Goal: Navigation & Orientation: Find specific page/section

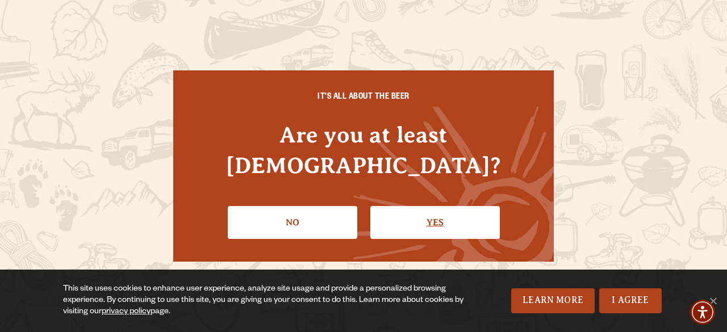
click at [426, 206] on link "Yes" at bounding box center [434, 222] width 129 height 33
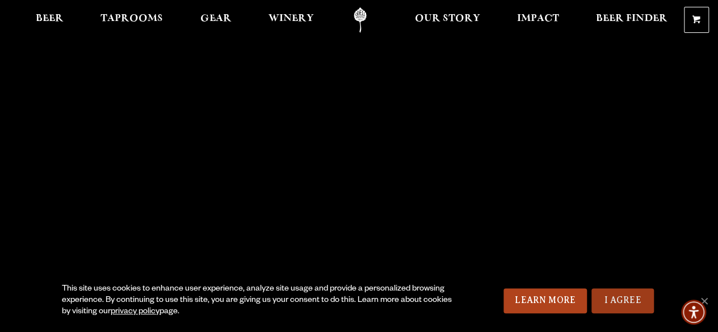
click at [612, 300] on link "I Agree" at bounding box center [623, 301] width 62 height 25
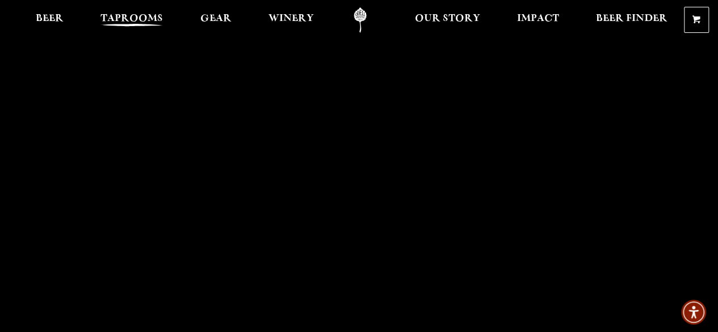
click at [119, 19] on span "Taprooms" at bounding box center [132, 18] width 62 height 9
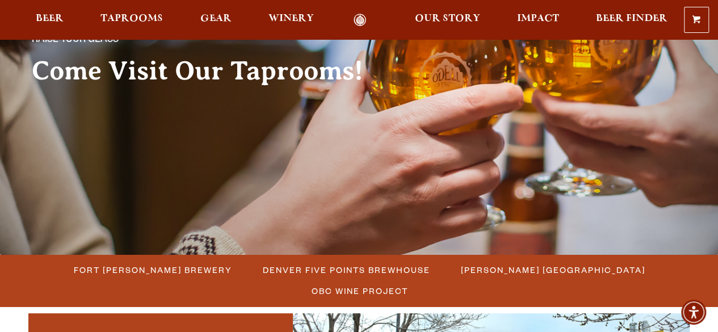
scroll to position [170, 0]
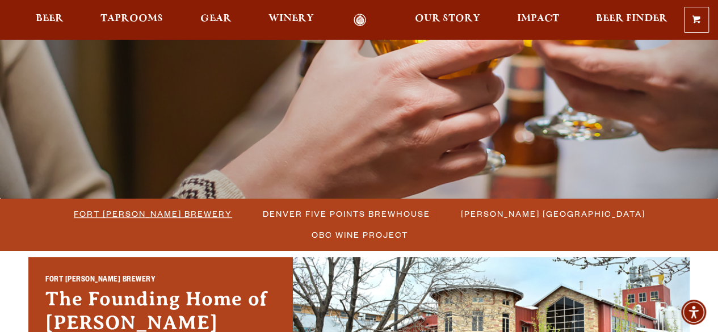
click at [74, 214] on span "Fort [PERSON_NAME] Brewery" at bounding box center [153, 214] width 158 height 16
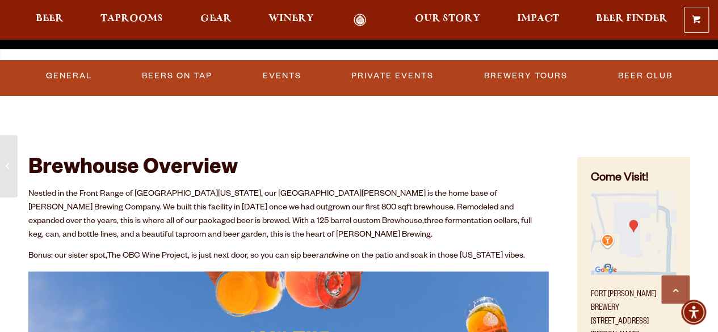
scroll to position [341, 0]
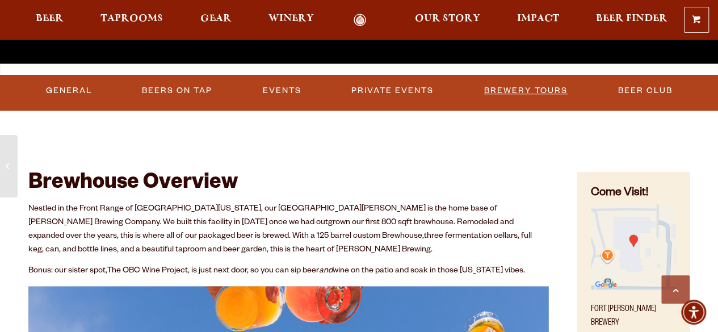
click at [502, 90] on link "Brewery Tours" at bounding box center [526, 91] width 93 height 26
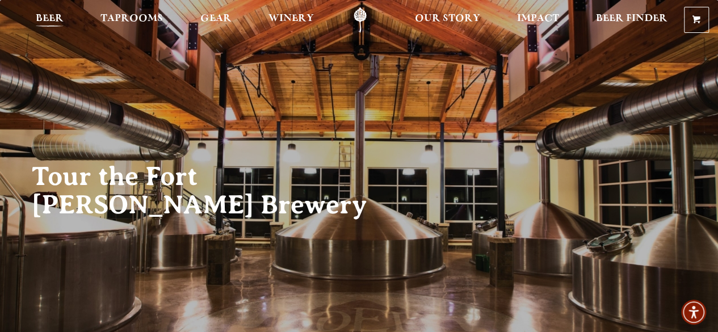
click at [57, 16] on span "Beer" at bounding box center [50, 18] width 28 height 9
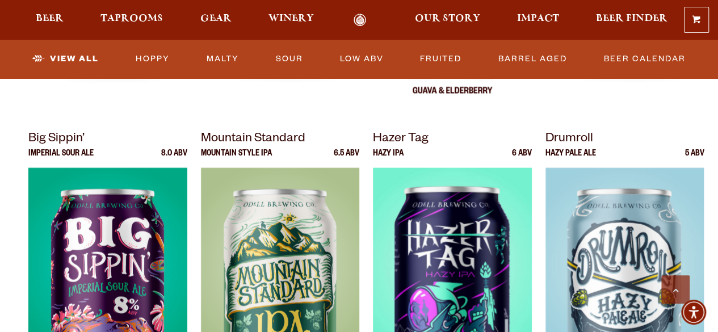
scroll to position [965, 0]
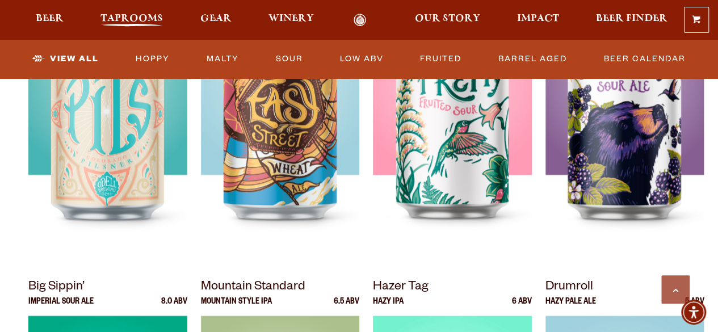
click at [118, 18] on span "Taprooms" at bounding box center [132, 18] width 62 height 9
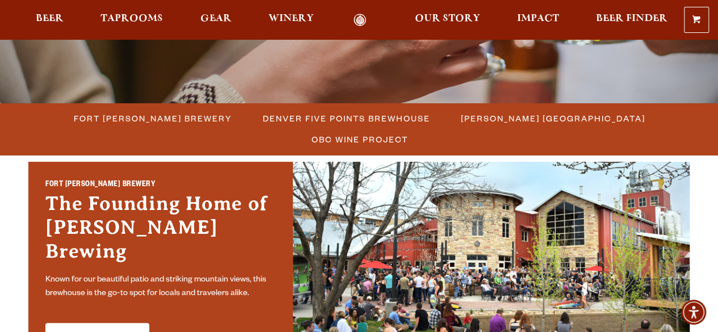
scroll to position [284, 0]
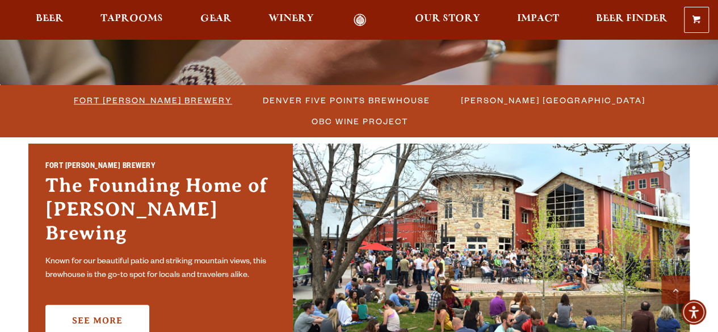
click at [108, 97] on span "Fort [PERSON_NAME] Brewery" at bounding box center [153, 100] width 158 height 16
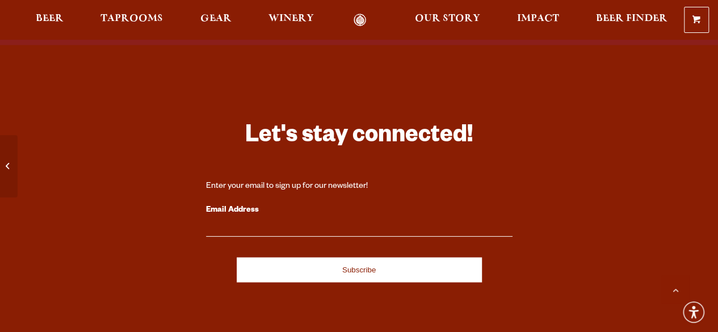
scroll to position [3043, 0]
